Goal: Task Accomplishment & Management: Manage account settings

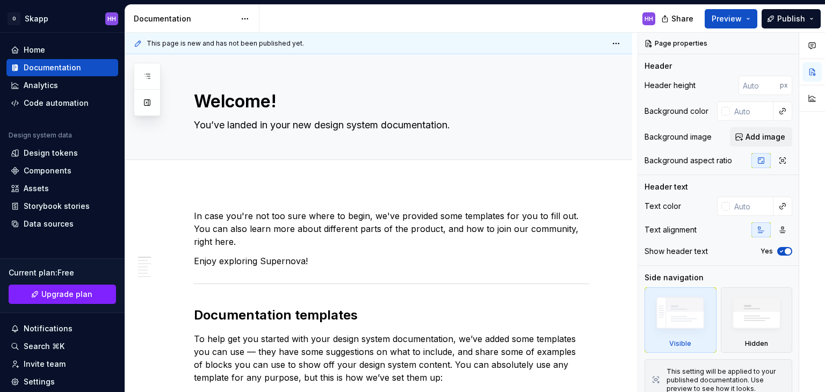
click at [592, 46] on div "This page is new and has not been published yet." at bounding box center [378, 43] width 507 height 21
click at [784, 20] on span "Publish" at bounding box center [792, 18] width 28 height 11
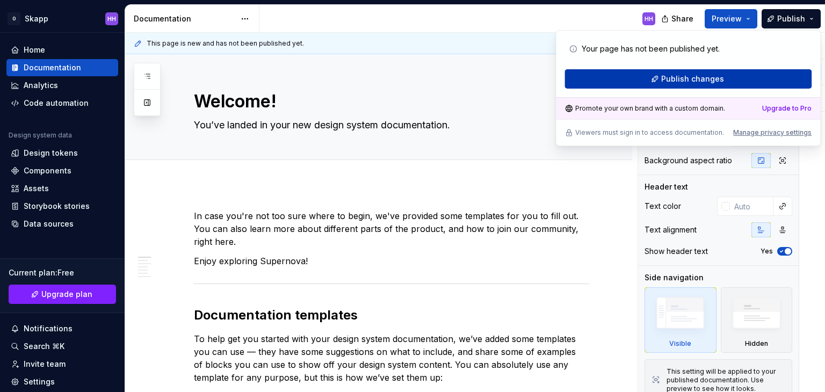
click at [748, 74] on button "Publish changes" at bounding box center [688, 78] width 247 height 19
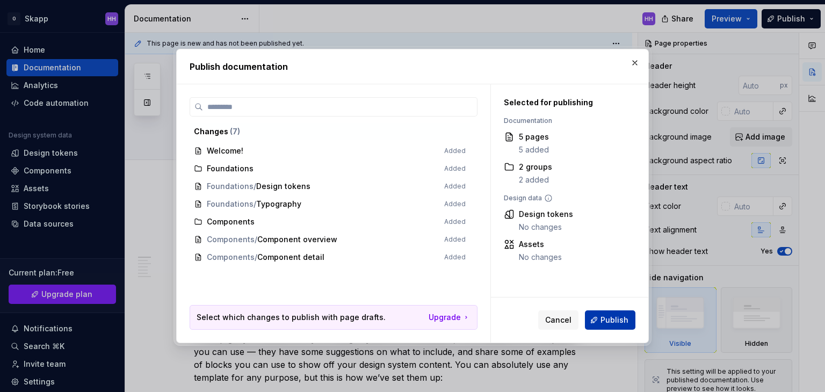
click at [618, 316] on span "Publish" at bounding box center [615, 320] width 28 height 11
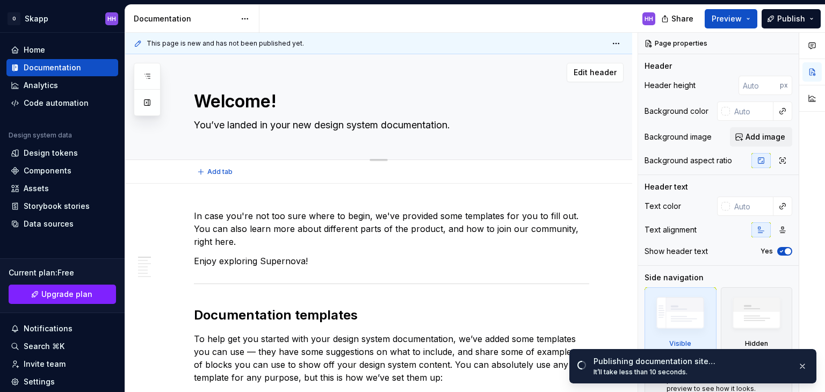
click at [400, 128] on textarea "You’ve landed in your new design system documentation." at bounding box center [389, 125] width 395 height 17
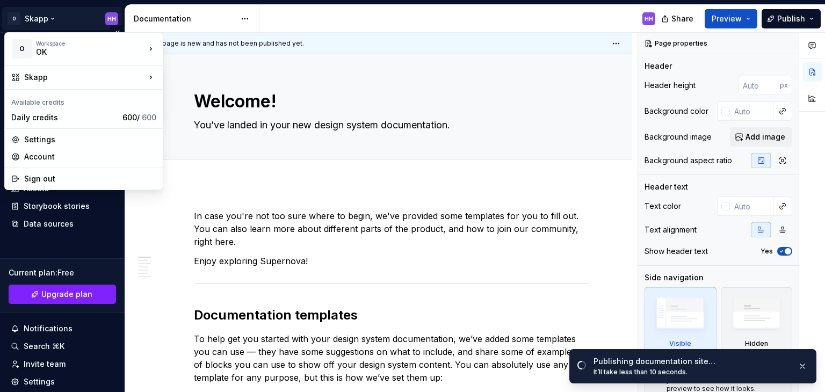
click at [110, 18] on html "O Skapp HH Home Documentation Analytics Code automation Design system data Desi…" at bounding box center [412, 196] width 825 height 392
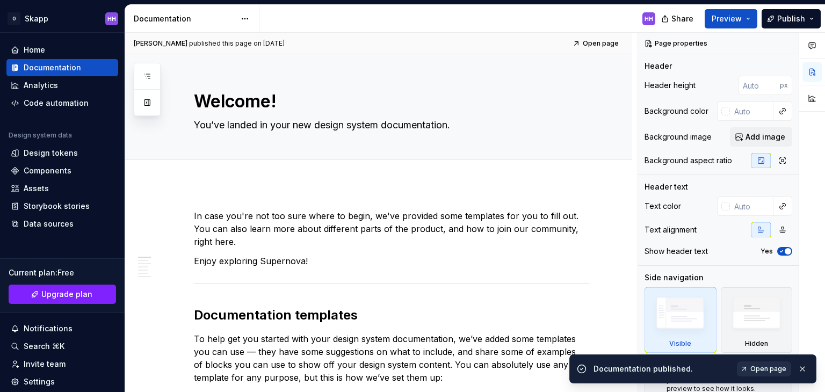
click at [762, 371] on span "Open page" at bounding box center [769, 369] width 36 height 9
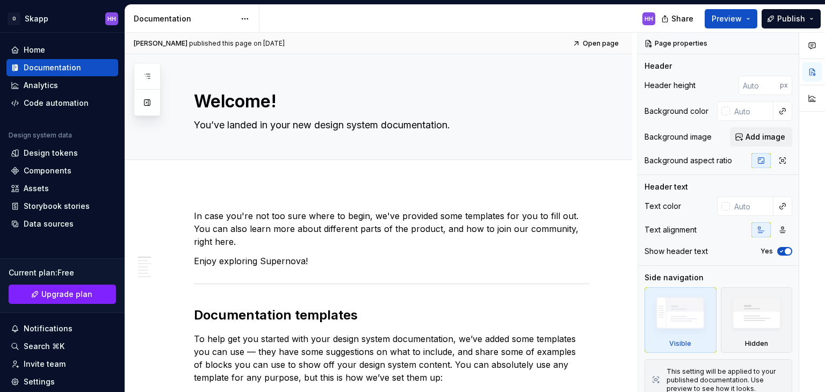
click at [795, 5] on div "Share Preview Publish" at bounding box center [744, 18] width 161 height 27
click at [795, 13] on span "Publish" at bounding box center [792, 18] width 28 height 11
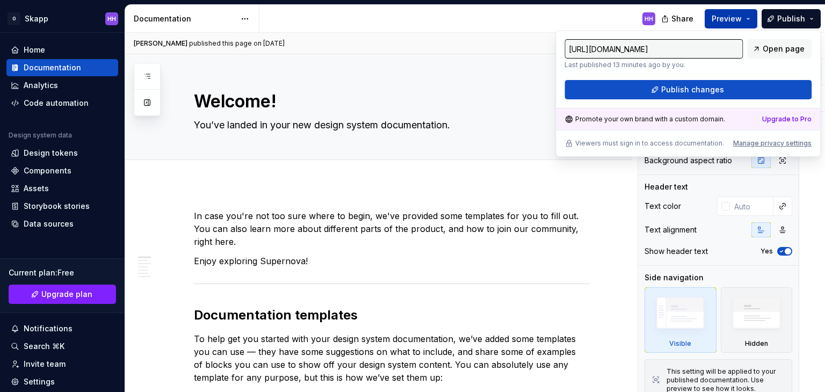
click at [750, 27] on button "Preview" at bounding box center [731, 18] width 53 height 19
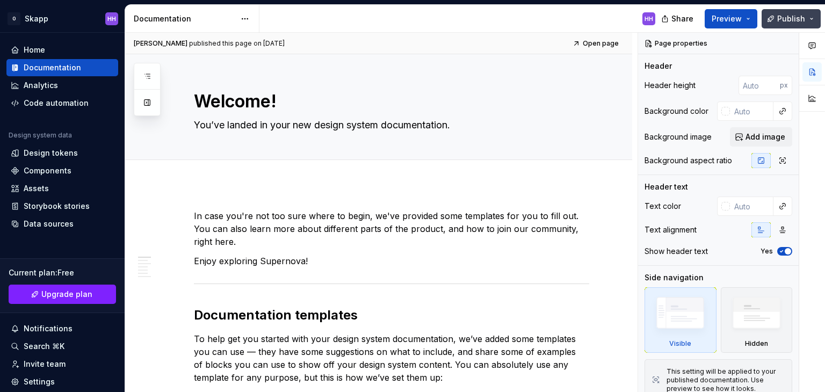
click at [792, 13] on span "Publish" at bounding box center [792, 18] width 28 height 11
click at [685, 19] on span "Share" at bounding box center [683, 18] width 22 height 11
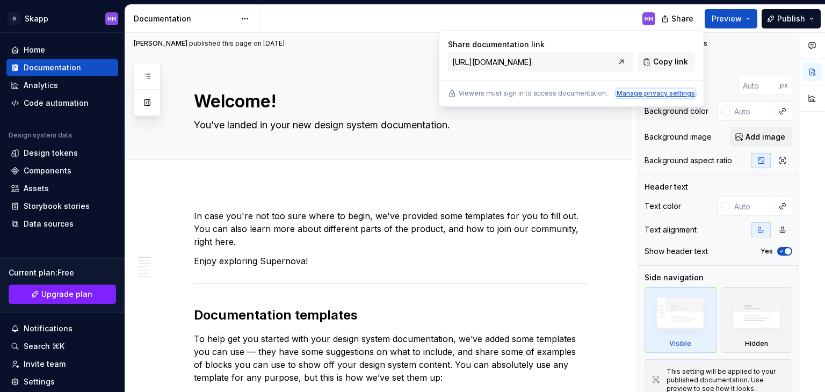
click at [680, 95] on div "Manage privacy settings" at bounding box center [656, 93] width 78 height 9
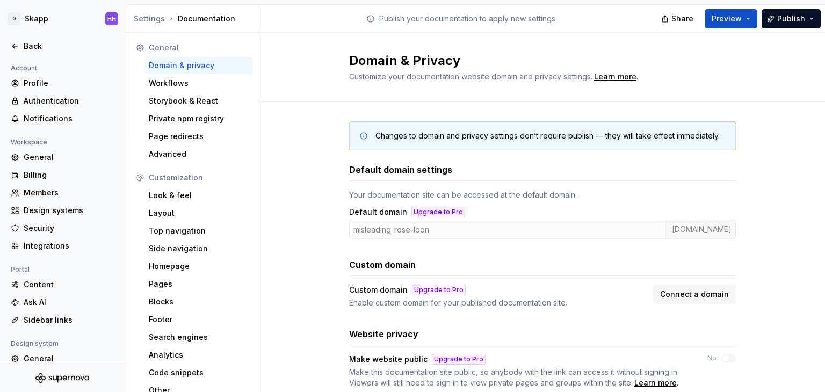
click at [645, 192] on div "Your documentation site can be accessed at the default domain." at bounding box center [542, 195] width 387 height 11
click at [155, 80] on div "Workflows" at bounding box center [198, 83] width 99 height 11
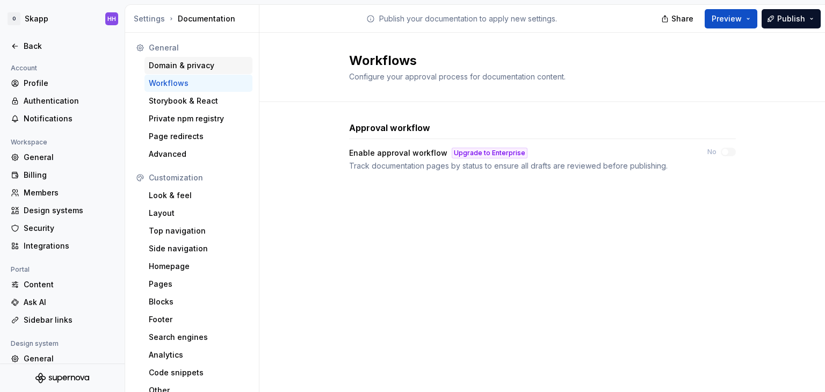
click at [199, 69] on div "Domain & privacy" at bounding box center [198, 65] width 99 height 11
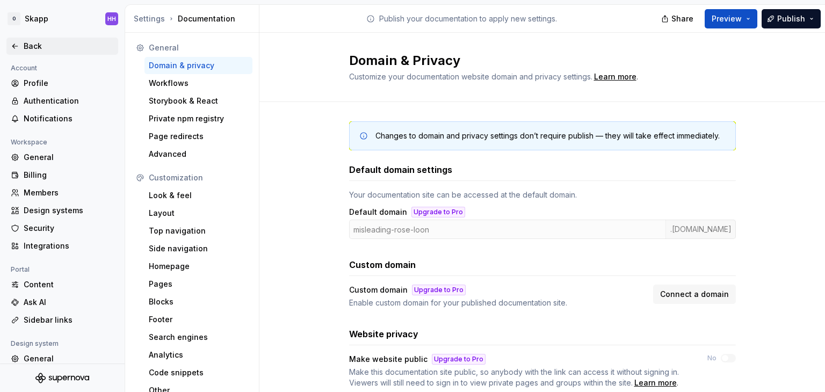
click at [71, 54] on div "Back" at bounding box center [62, 46] width 112 height 17
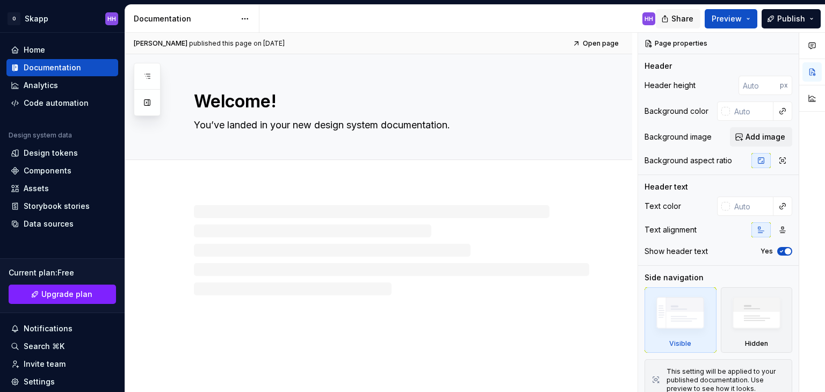
click at [678, 22] on span "Share" at bounding box center [683, 18] width 22 height 11
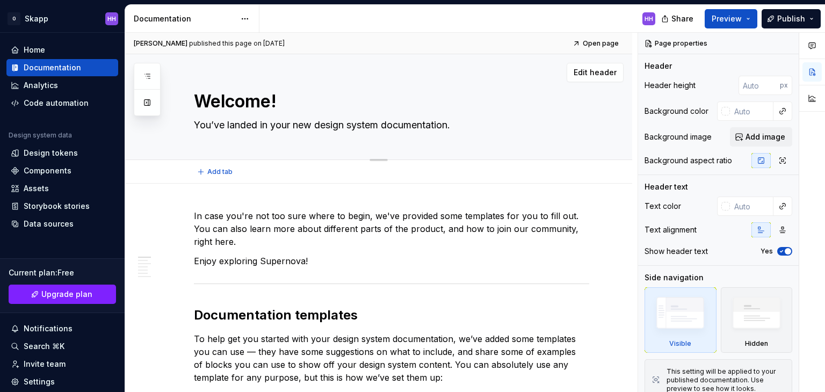
click at [549, 143] on div "Welcome! You’ve landed in your new design system documentation." at bounding box center [391, 106] width 395 height 105
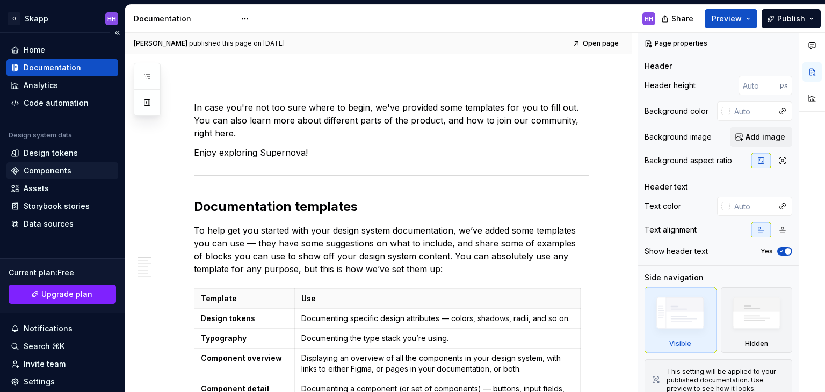
click at [56, 177] on div "Components" at bounding box center [62, 170] width 112 height 17
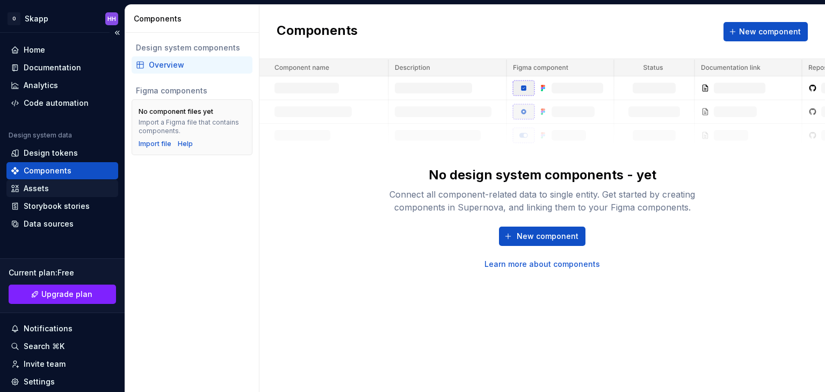
click at [56, 190] on div "Assets" at bounding box center [62, 188] width 103 height 11
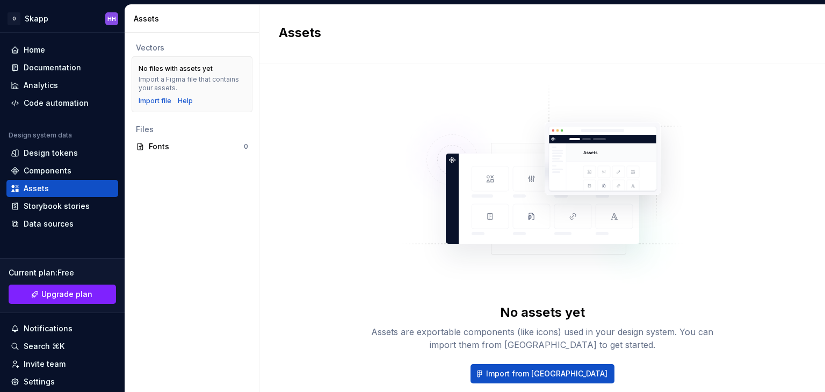
scroll to position [56, 0]
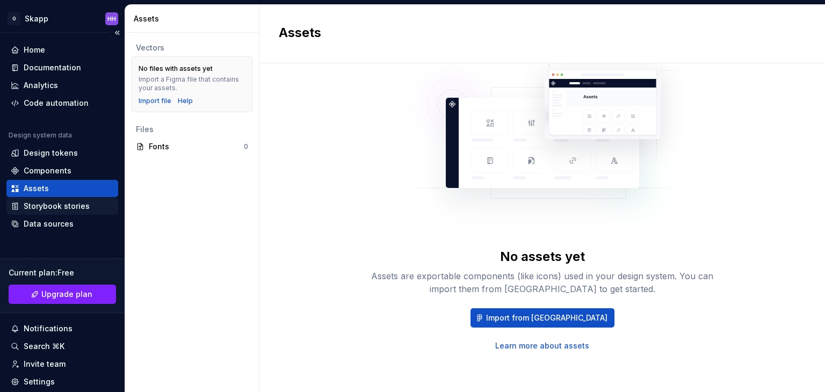
click at [90, 209] on div "Storybook stories" at bounding box center [62, 206] width 103 height 11
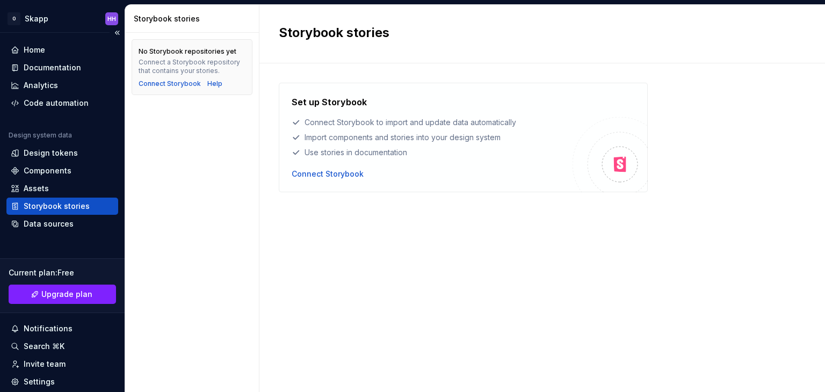
click at [80, 235] on div "Home Documentation Analytics Code automation Design system data Design tokens C…" at bounding box center [62, 234] width 125 height 402
click at [56, 228] on div "Data sources" at bounding box center [49, 224] width 50 height 11
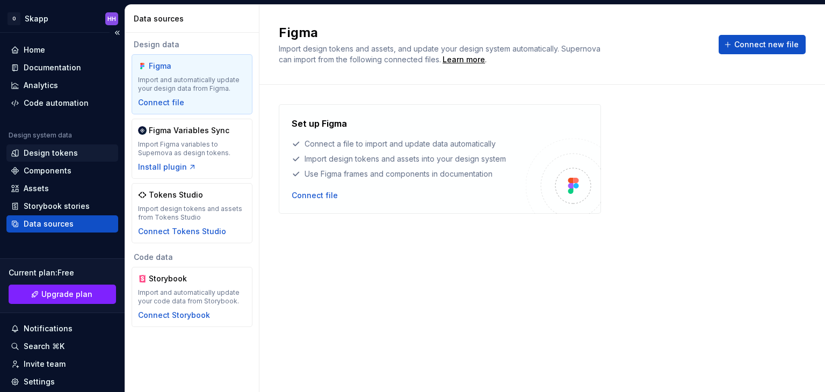
click at [62, 148] on div "Design tokens" at bounding box center [51, 153] width 54 height 11
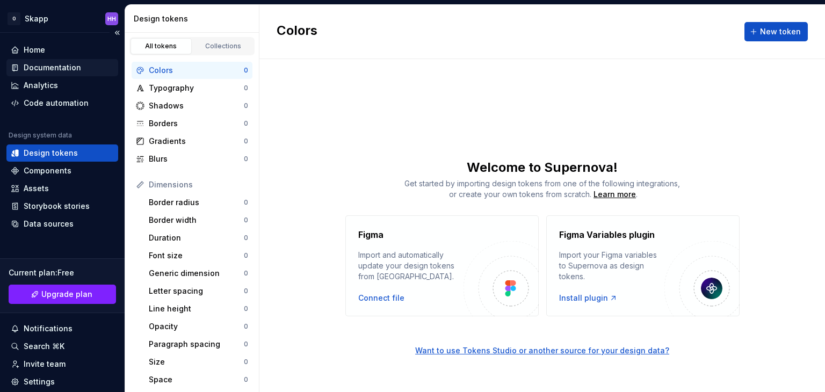
click at [55, 64] on div "Documentation" at bounding box center [52, 67] width 57 height 11
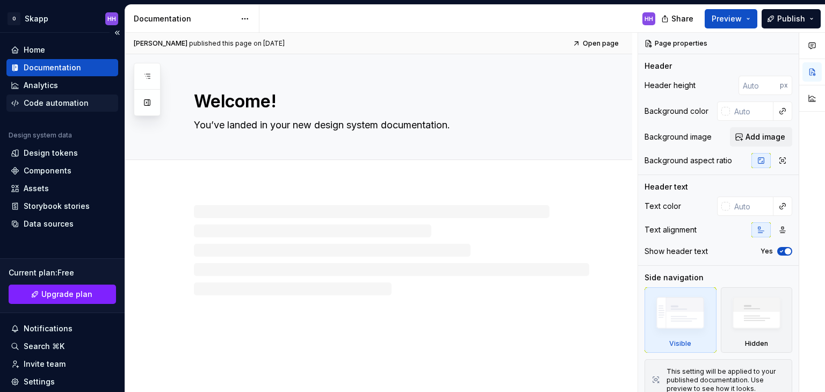
click at [73, 106] on div "Code automation" at bounding box center [56, 103] width 65 height 11
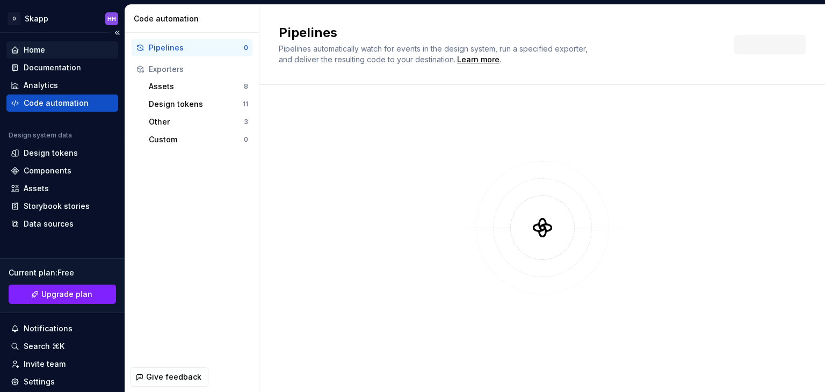
click at [46, 47] on div "Home" at bounding box center [62, 50] width 103 height 11
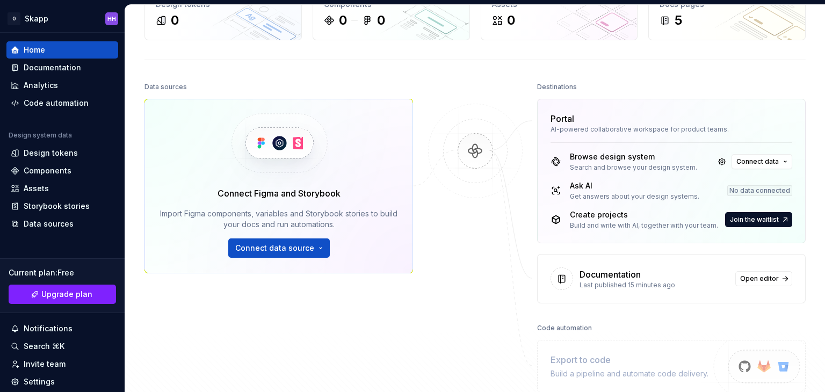
scroll to position [46, 0]
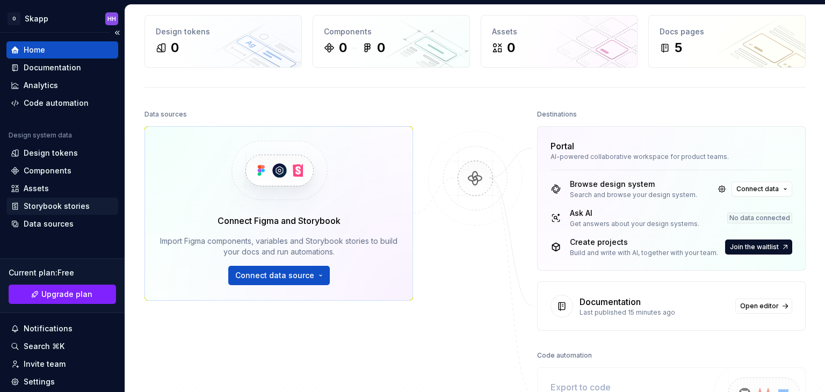
click at [56, 211] on div "Storybook stories" at bounding box center [57, 206] width 66 height 11
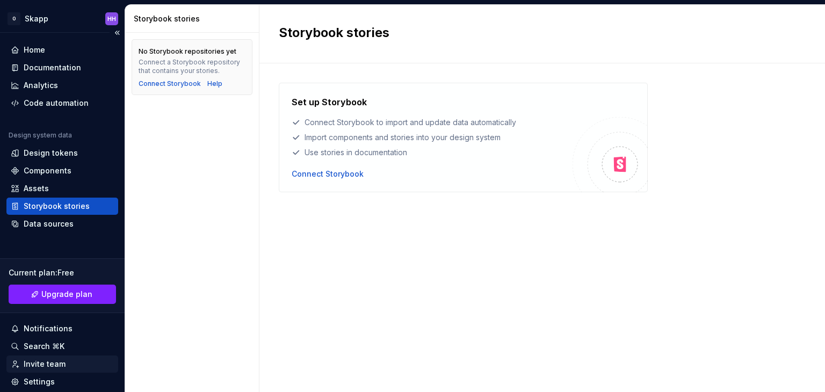
click at [45, 363] on div "Invite team" at bounding box center [45, 364] width 42 height 11
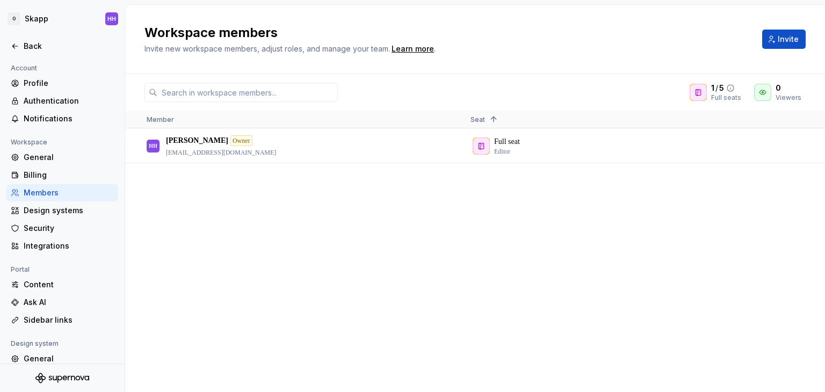
click at [731, 84] on icon at bounding box center [730, 88] width 9 height 9
click at [790, 88] on icon at bounding box center [787, 88] width 9 height 9
click at [765, 89] on icon at bounding box center [763, 92] width 9 height 9
click at [787, 88] on icon at bounding box center [787, 88] width 9 height 9
click at [769, 90] on div at bounding box center [762, 92] width 17 height 17
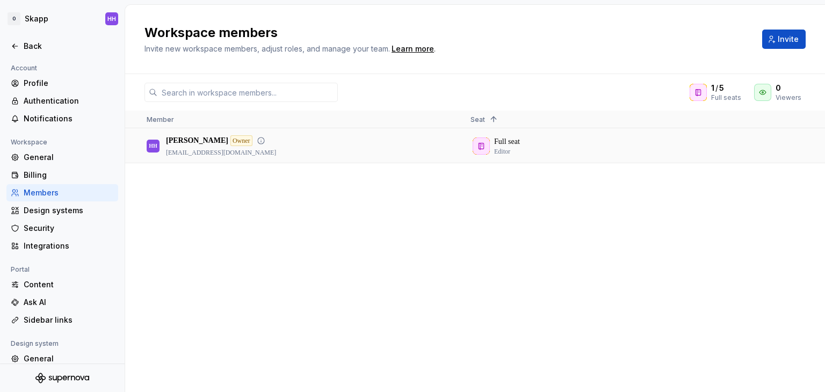
drag, startPoint x: 310, startPoint y: 151, endPoint x: 255, endPoint y: 159, distance: 55.3
click at [256, 160] on div "[PERSON_NAME] Owner [EMAIL_ADDRESS][DOMAIN_NAME]" at bounding box center [300, 145] width 307 height 33
click at [258, 143] on icon at bounding box center [261, 141] width 6 height 6
click at [631, 127] on div "Member Seat 1" at bounding box center [475, 120] width 700 height 18
click at [545, 164] on div "[PERSON_NAME] Owner [EMAIL_ADDRESS][DOMAIN_NAME] Full seat Editor" at bounding box center [475, 260] width 700 height 263
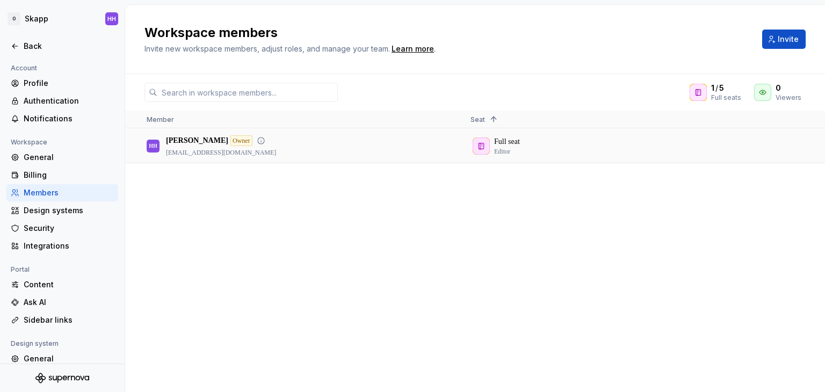
click at [532, 154] on div "Full seat Editor" at bounding box center [624, 145] width 306 height 33
click at [70, 100] on div "Authentication" at bounding box center [69, 101] width 90 height 11
click at [74, 85] on div "Profile" at bounding box center [69, 83] width 90 height 11
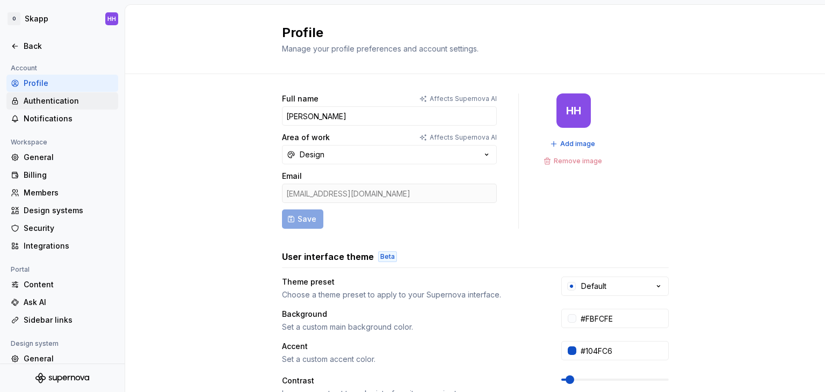
click at [70, 100] on div "Authentication" at bounding box center [69, 101] width 90 height 11
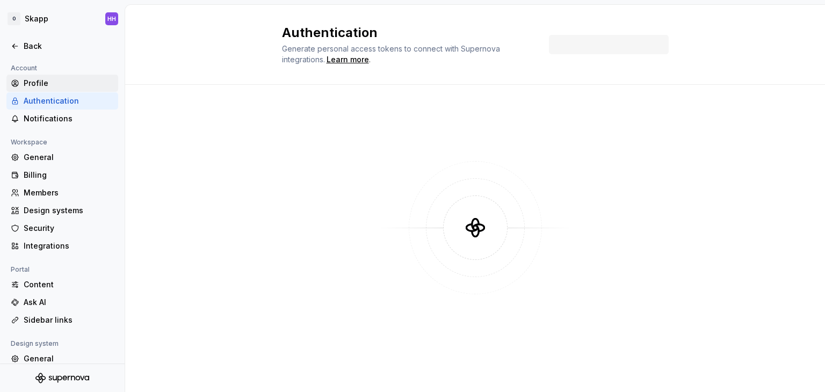
click at [69, 91] on div "Profile" at bounding box center [62, 83] width 112 height 17
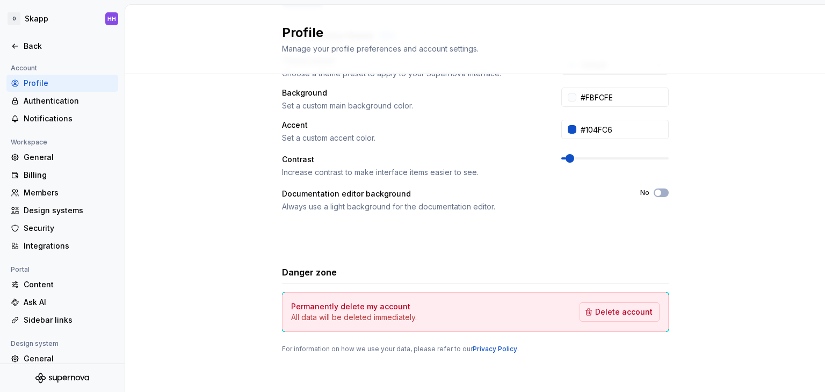
scroll to position [224, 0]
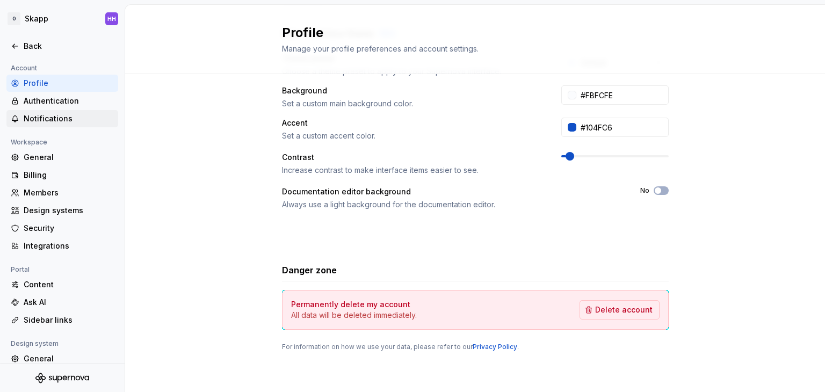
click at [60, 123] on div "Notifications" at bounding box center [69, 118] width 90 height 11
click at [74, 155] on div "General" at bounding box center [69, 157] width 90 height 11
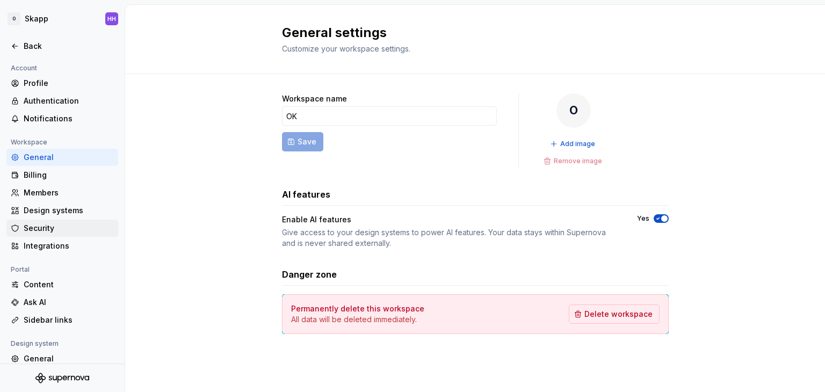
click at [67, 226] on div "Security" at bounding box center [69, 228] width 90 height 11
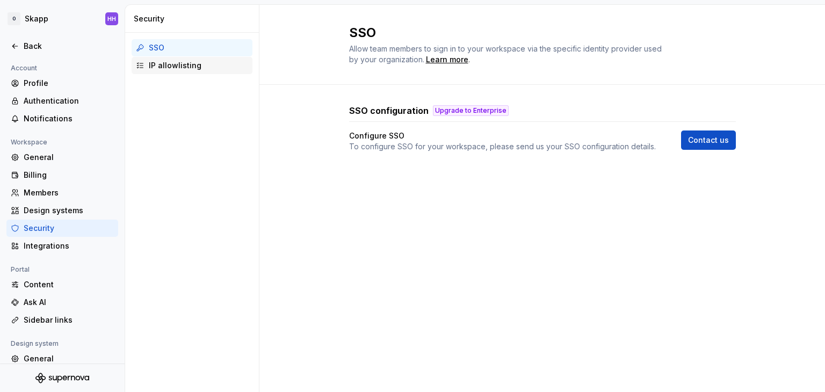
click at [204, 67] on div "IP allowlisting" at bounding box center [198, 65] width 99 height 11
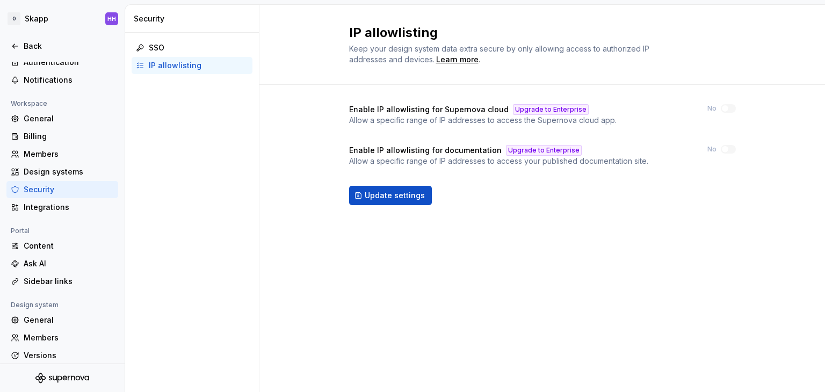
scroll to position [81, 0]
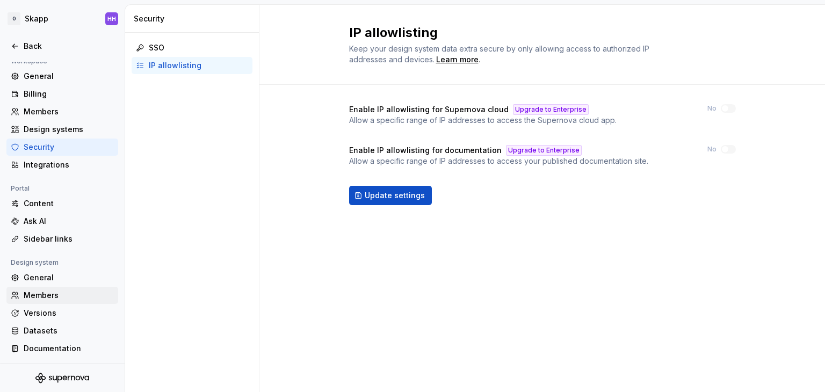
click at [69, 295] on div "Members" at bounding box center [69, 295] width 90 height 11
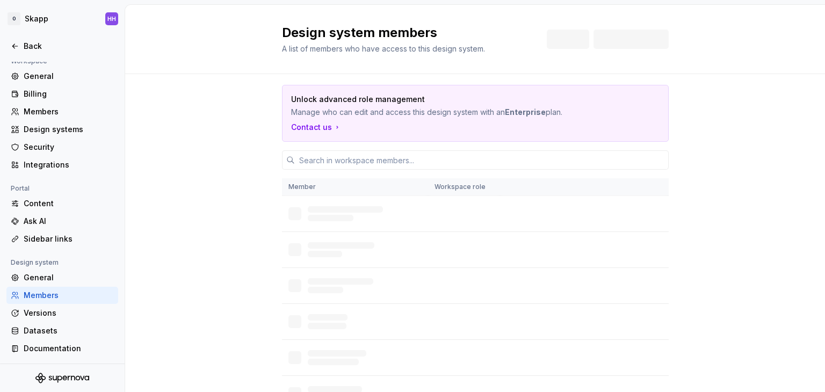
click at [78, 296] on div "Members" at bounding box center [69, 295] width 90 height 11
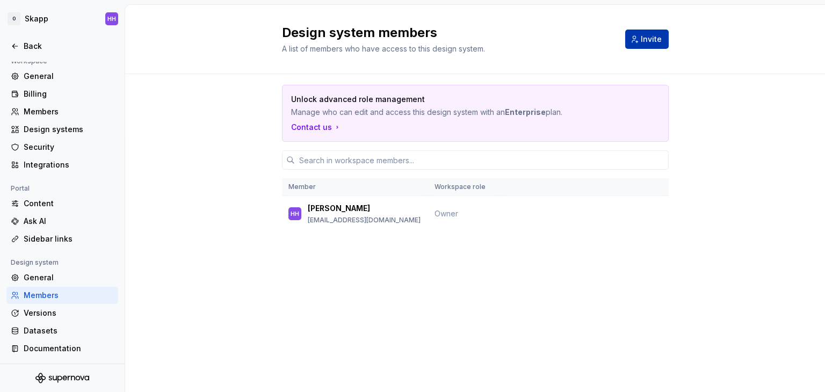
click at [634, 37] on button "Invite" at bounding box center [647, 39] width 44 height 19
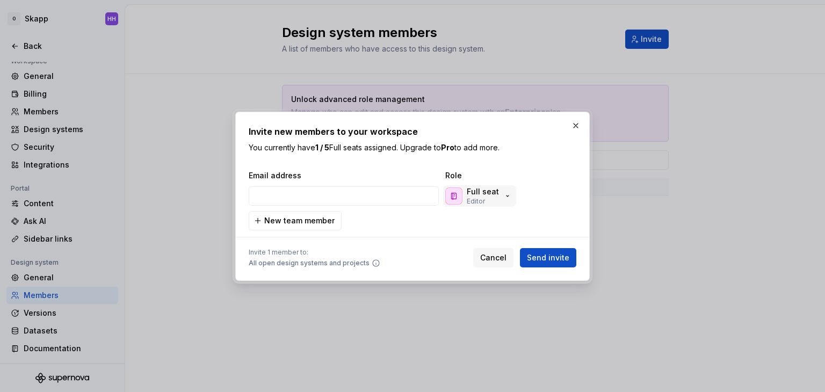
click at [480, 190] on p "Full seat" at bounding box center [483, 191] width 32 height 11
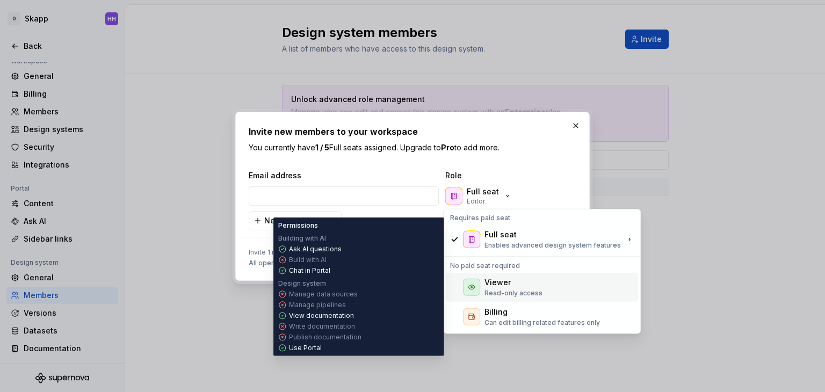
click at [527, 282] on div "Viewer" at bounding box center [514, 282] width 58 height 11
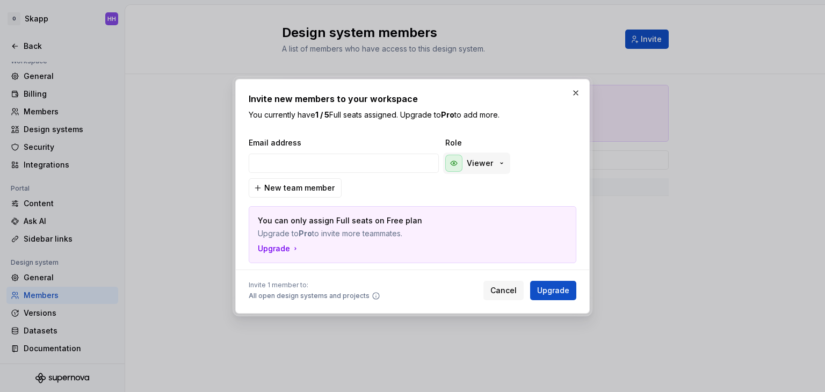
click at [488, 164] on p "Viewer" at bounding box center [480, 163] width 26 height 11
click at [573, 91] on button "button" at bounding box center [575, 92] width 15 height 15
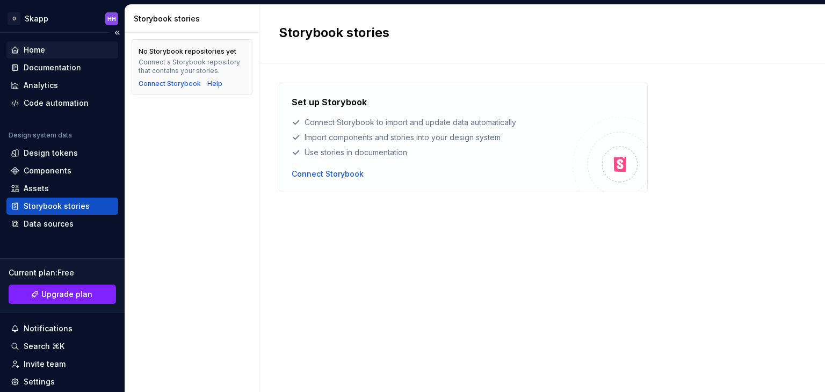
click at [63, 47] on div "Home" at bounding box center [62, 50] width 103 height 11
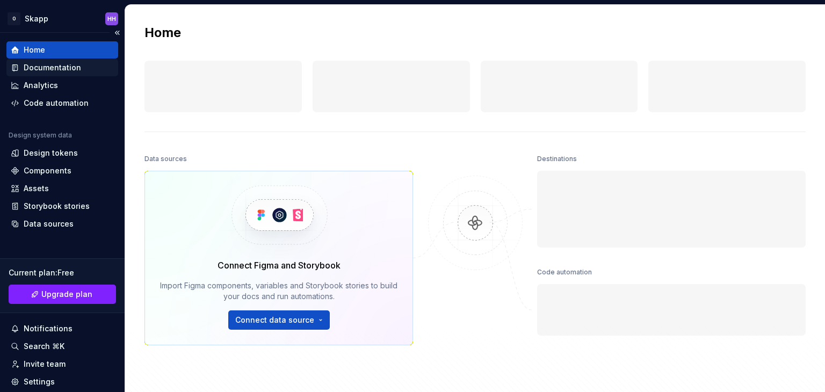
click at [69, 64] on div "Documentation" at bounding box center [52, 67] width 57 height 11
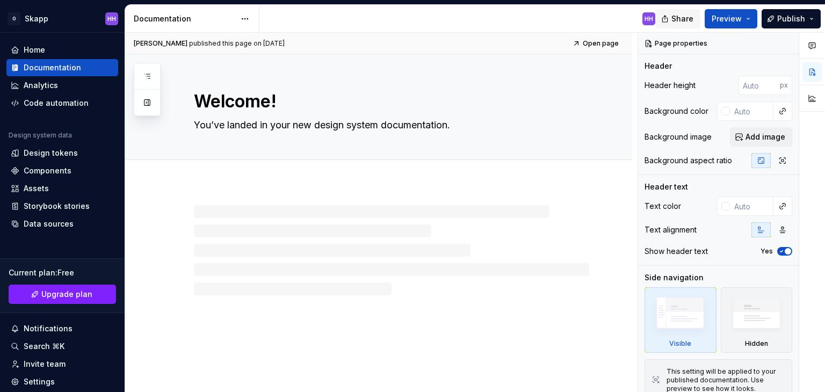
click at [681, 14] on span "Share" at bounding box center [683, 18] width 22 height 11
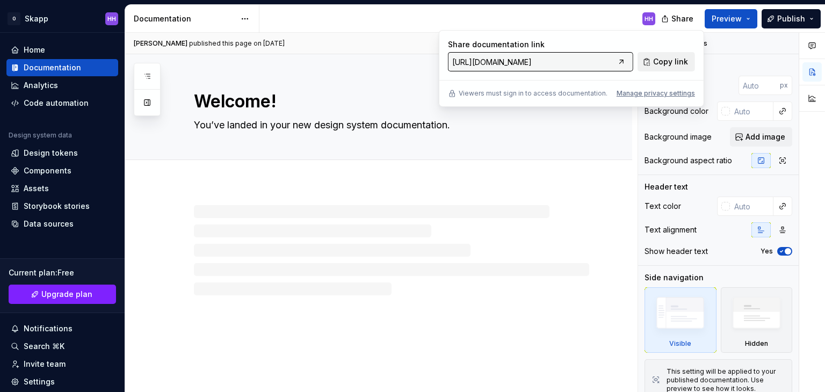
click at [666, 64] on span "Copy link" at bounding box center [670, 61] width 35 height 11
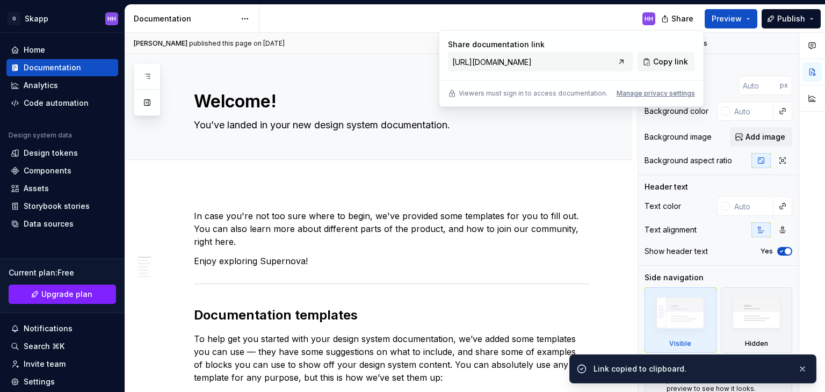
click at [667, 100] on div "Share documentation link [URL][DOMAIN_NAME] Copy link Viewers must sign in to a…" at bounding box center [571, 68] width 265 height 77
click at [656, 95] on div "Manage privacy settings" at bounding box center [656, 93] width 78 height 9
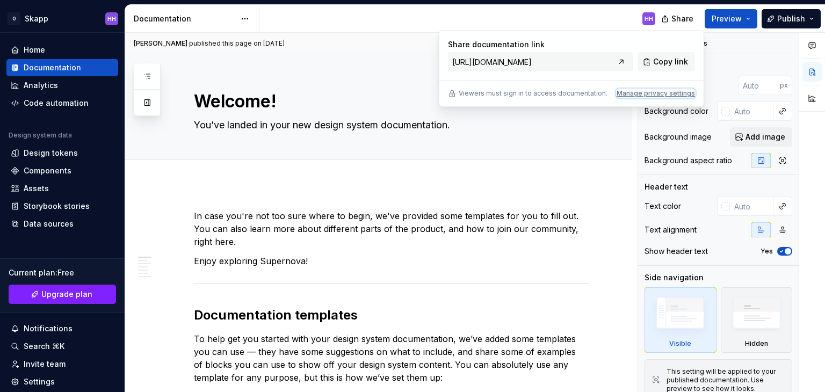
type textarea "*"
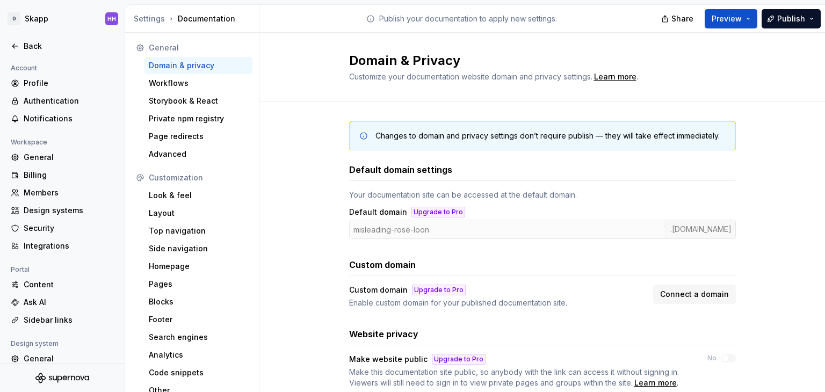
click at [761, 143] on div "Changes to domain and privacy settings don’t require publish — they will take e…" at bounding box center [543, 265] width 566 height 327
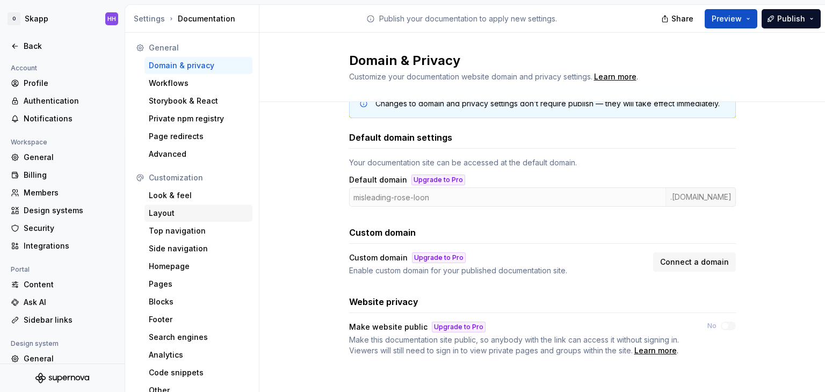
scroll to position [9, 0]
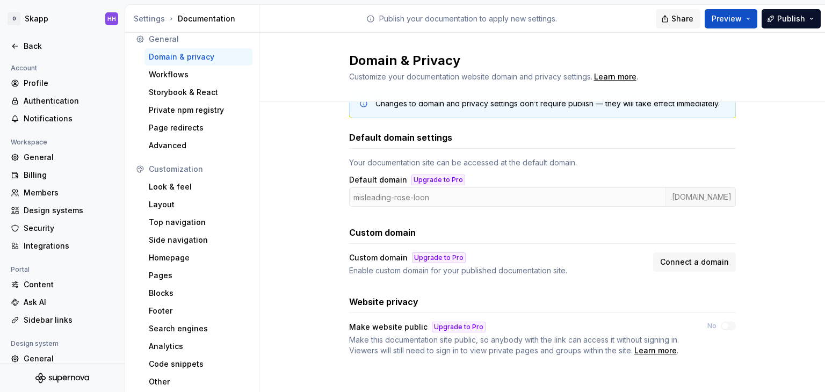
click at [686, 14] on span "Share" at bounding box center [683, 18] width 22 height 11
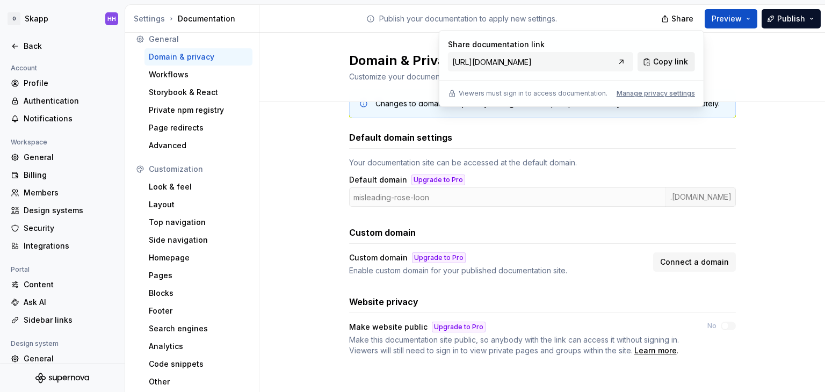
click at [672, 61] on span "Copy link" at bounding box center [670, 61] width 35 height 11
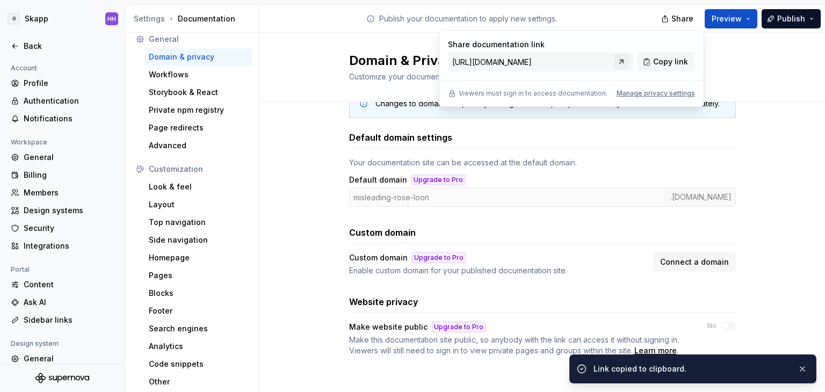
click at [623, 65] on link at bounding box center [621, 61] width 15 height 15
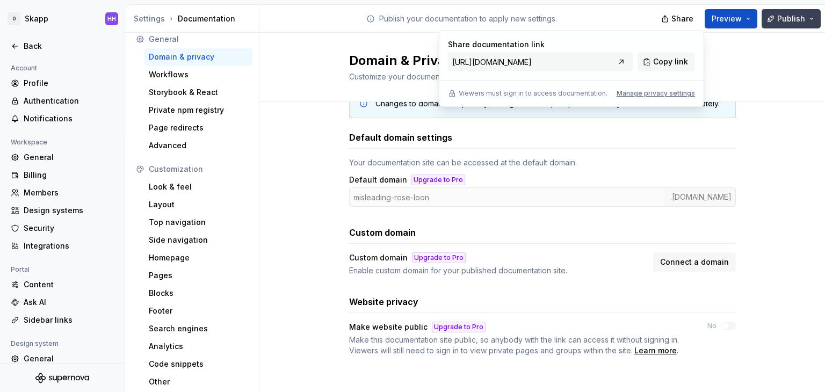
click at [778, 24] on button "Publish" at bounding box center [791, 18] width 59 height 19
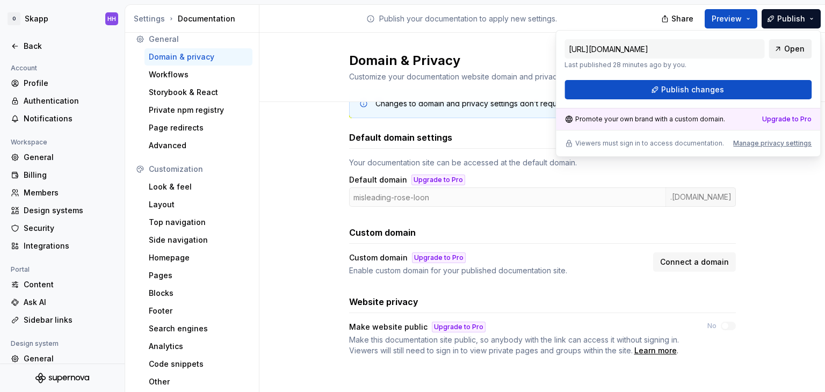
click at [782, 47] on link "Open" at bounding box center [790, 48] width 43 height 19
click at [763, 145] on div "Manage privacy settings" at bounding box center [772, 143] width 78 height 9
click at [210, 147] on div "Advanced" at bounding box center [198, 145] width 99 height 11
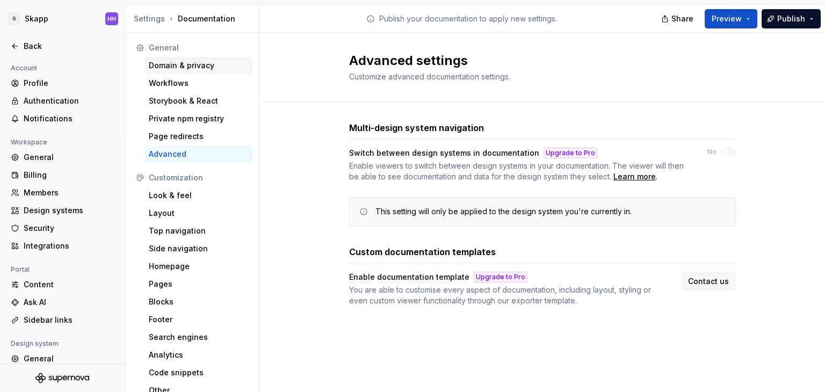
click at [189, 61] on div "Domain & privacy" at bounding box center [198, 65] width 99 height 11
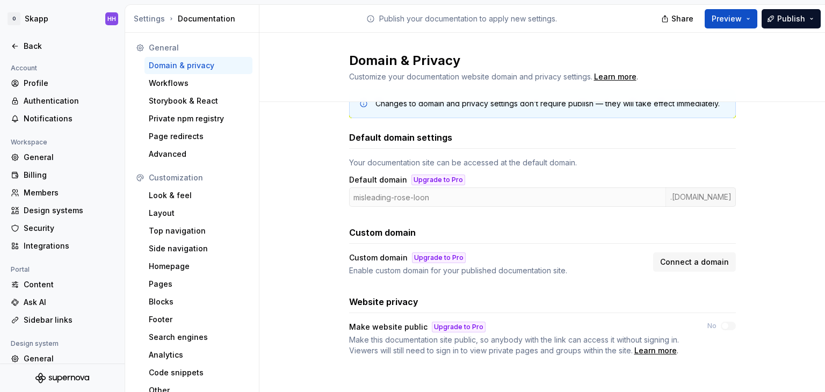
scroll to position [32, 0]
click at [745, 23] on button "Preview" at bounding box center [731, 18] width 53 height 19
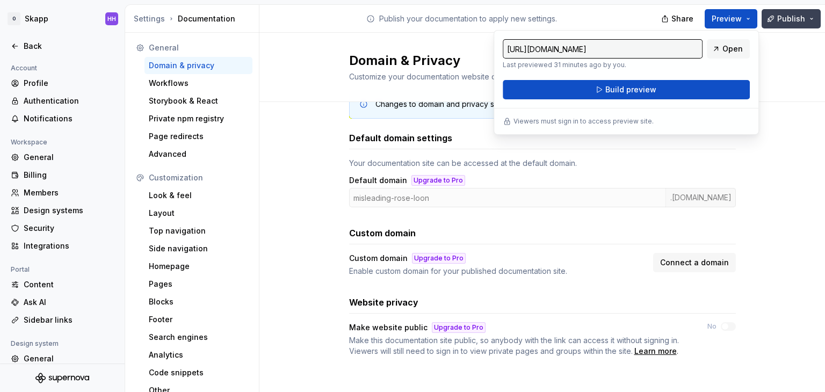
click at [798, 20] on span "Publish" at bounding box center [792, 18] width 28 height 11
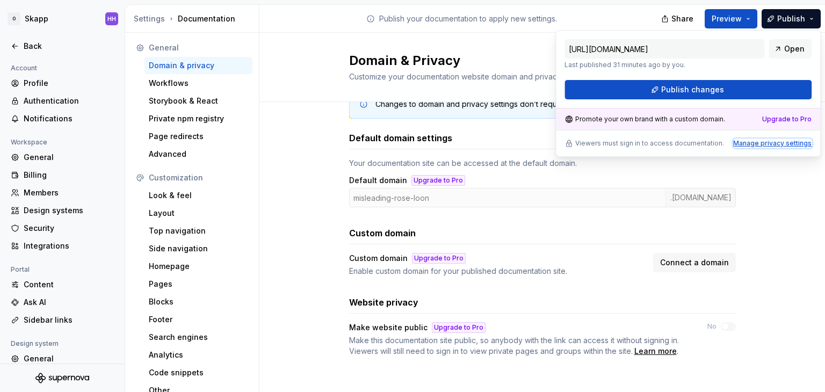
click at [774, 141] on div "Manage privacy settings" at bounding box center [772, 143] width 78 height 9
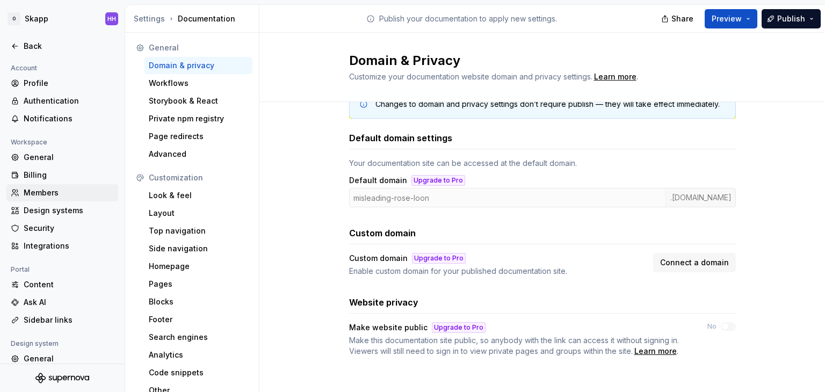
click at [37, 197] on div "Members" at bounding box center [69, 193] width 90 height 11
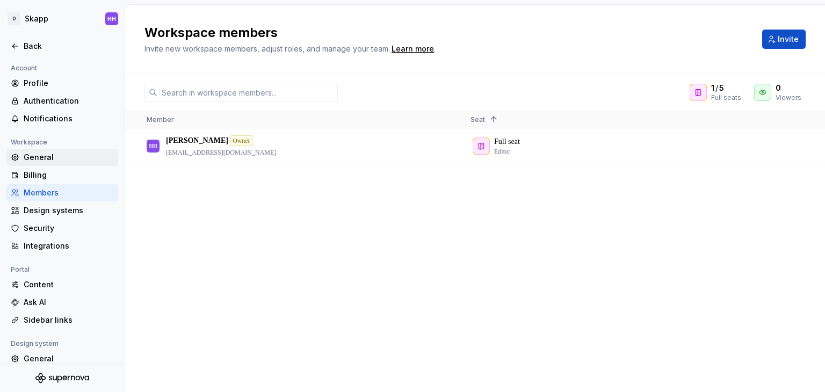
click at [15, 155] on icon at bounding box center [15, 157] width 9 height 9
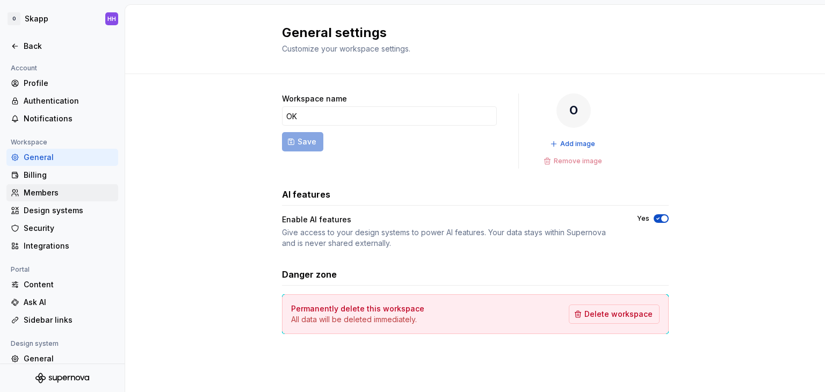
click at [86, 192] on div "Members" at bounding box center [69, 193] width 90 height 11
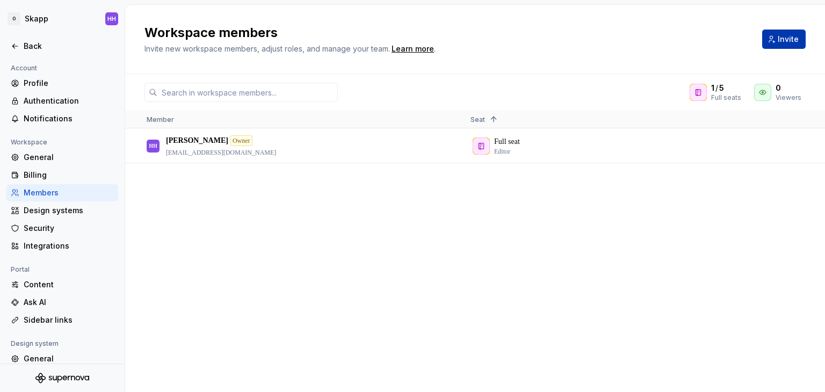
click at [782, 45] on button "Invite" at bounding box center [784, 39] width 44 height 19
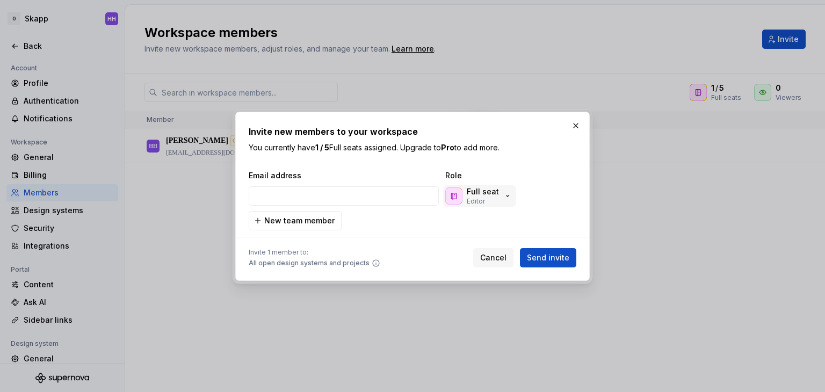
click at [504, 189] on div "Full seat Editor" at bounding box center [478, 195] width 67 height 19
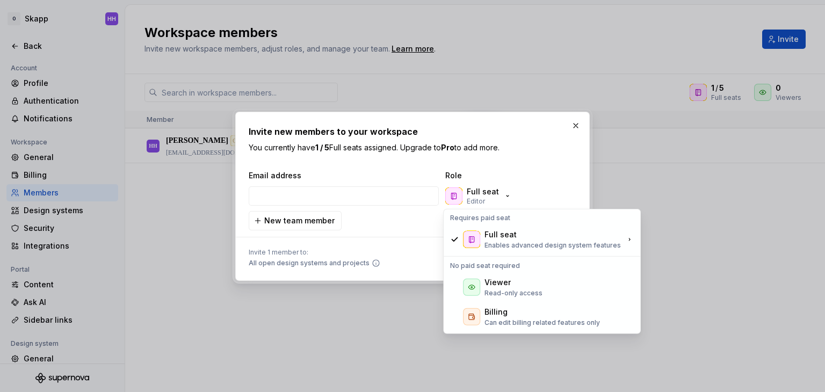
click at [357, 261] on span "All open design systems and projects" at bounding box center [309, 263] width 121 height 9
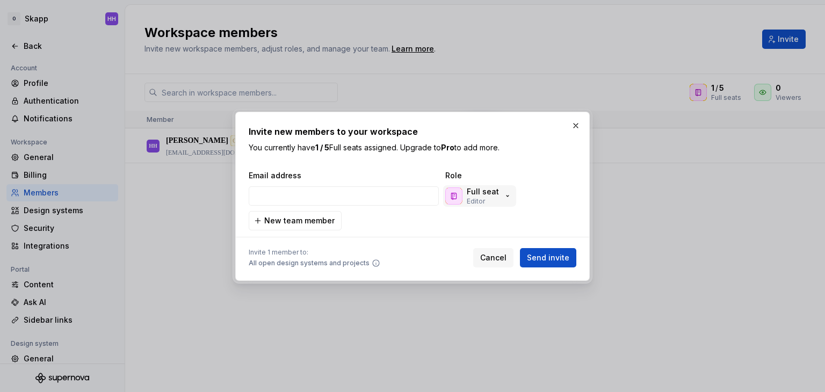
click at [494, 202] on div "Full seat Editor" at bounding box center [483, 195] width 32 height 19
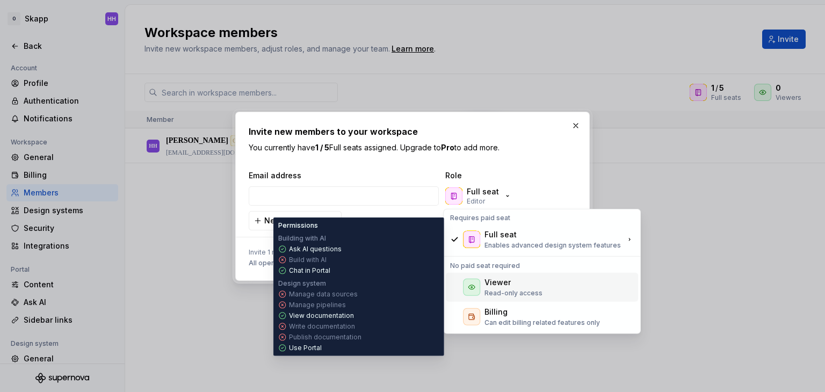
click at [505, 278] on div "Viewer" at bounding box center [498, 282] width 26 height 11
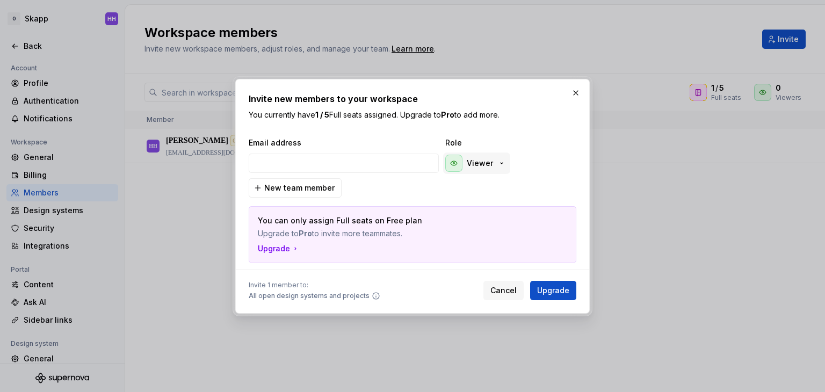
click at [485, 166] on p "Viewer" at bounding box center [480, 163] width 26 height 11
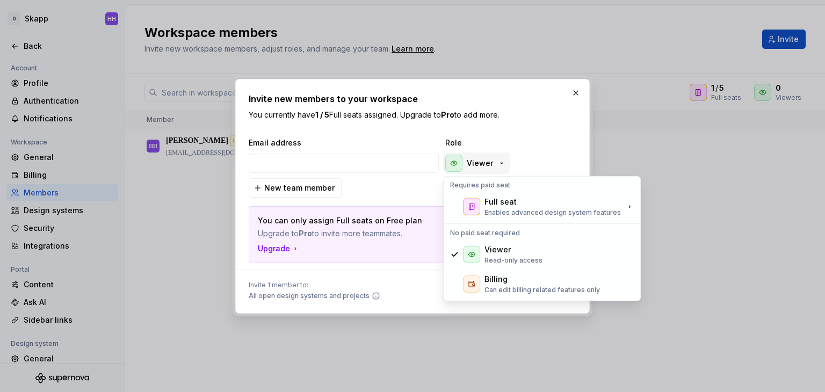
click at [485, 166] on p "Viewer" at bounding box center [480, 163] width 26 height 11
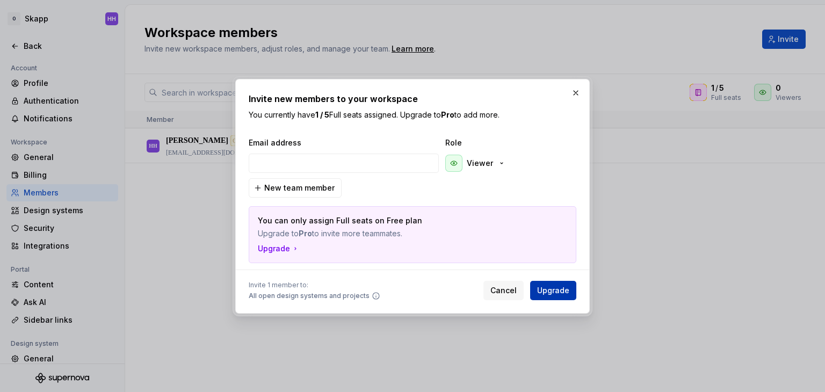
click at [537, 287] on button "Upgrade" at bounding box center [553, 290] width 46 height 19
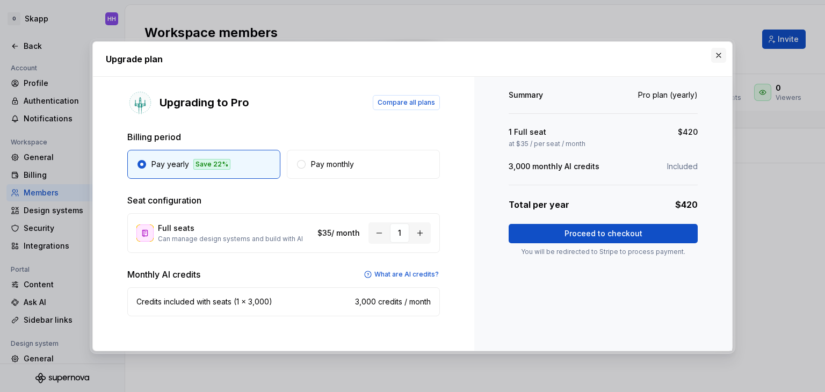
click at [722, 51] on button "button" at bounding box center [718, 55] width 15 height 15
